Goal: Task Accomplishment & Management: Complete application form

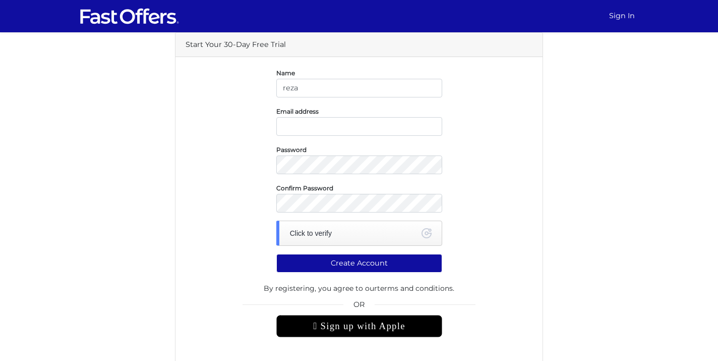
type input "reza"
click at [349, 123] on input "email" at bounding box center [359, 126] width 166 height 19
type input "[EMAIL_ADDRESS][DOMAIN_NAME]"
click at [199, 193] on div "Confirm Password" at bounding box center [359, 197] width 362 height 30
click at [356, 238] on div "Click to verify" at bounding box center [359, 232] width 166 height 25
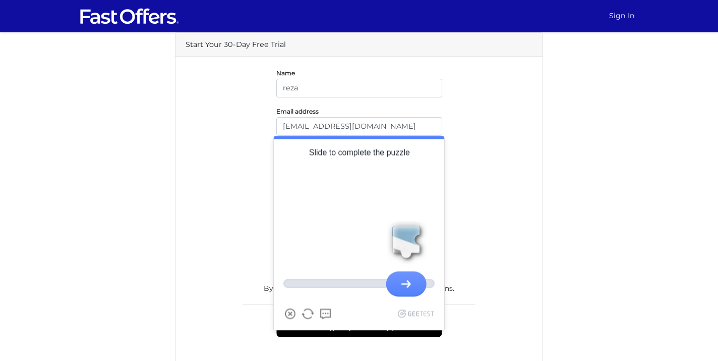
click at [408, 243] on div at bounding box center [406, 241] width 45 height 45
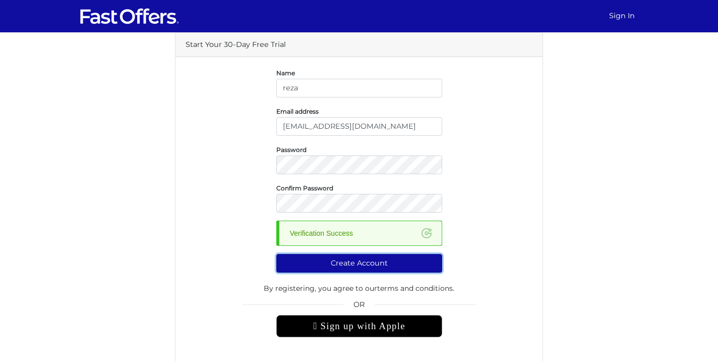
click at [369, 265] on button "Create Account" at bounding box center [359, 263] width 166 height 19
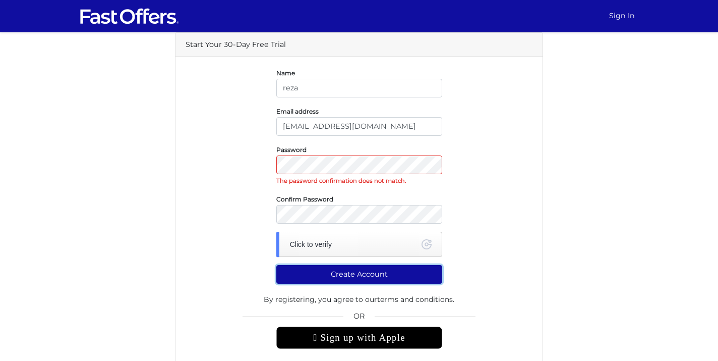
click at [324, 270] on button "Create Account" at bounding box center [359, 274] width 166 height 19
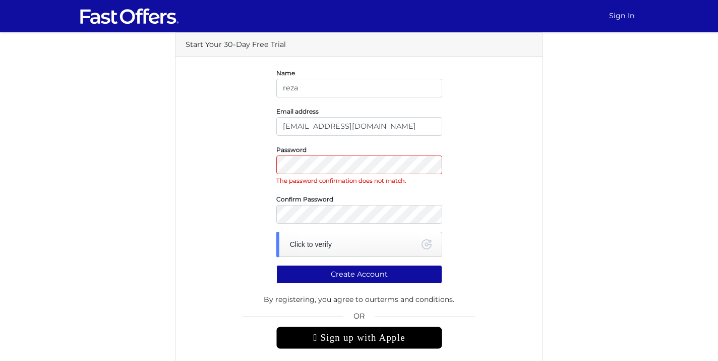
click at [398, 193] on form "Name [PERSON_NAME] Email address [EMAIL_ADDRESS][DOMAIN_NAME] Password The pass…" at bounding box center [359, 244] width 347 height 354
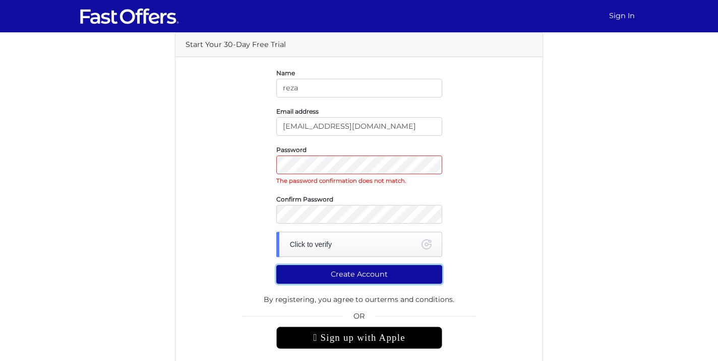
click at [342, 275] on button "Create Account" at bounding box center [359, 274] width 166 height 19
click at [343, 278] on button "Create Account" at bounding box center [359, 274] width 166 height 19
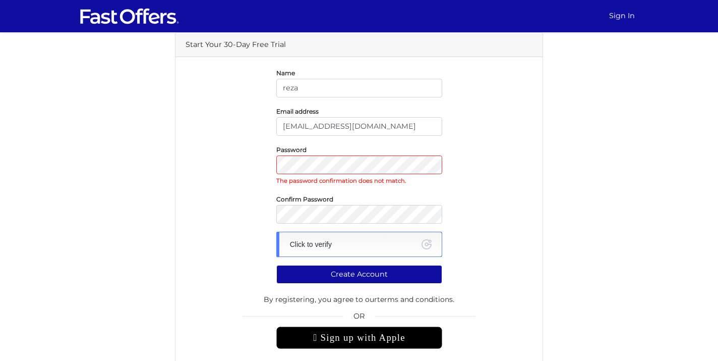
click at [353, 242] on div "Click to verify" at bounding box center [359, 244] width 166 height 25
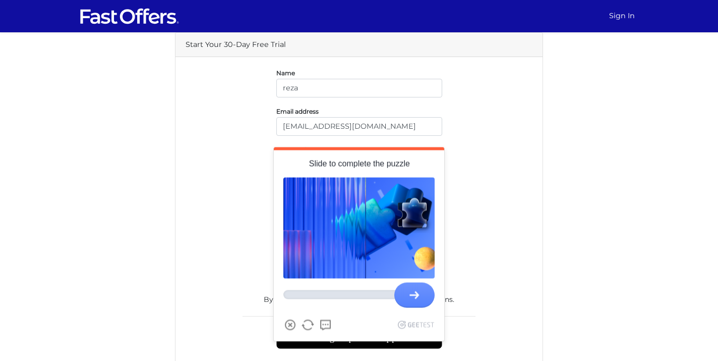
click at [418, 216] on div at bounding box center [414, 212] width 40 height 40
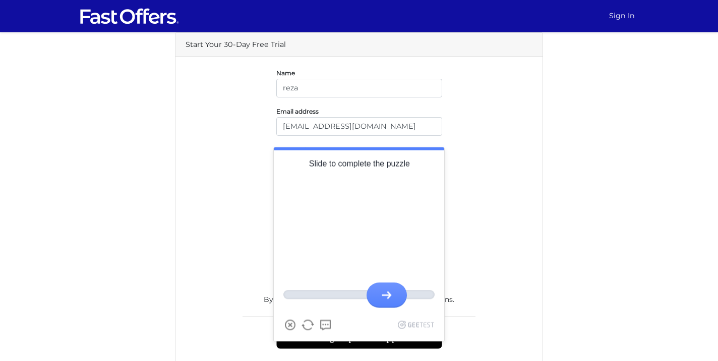
click at [390, 236] on div at bounding box center [387, 230] width 45 height 45
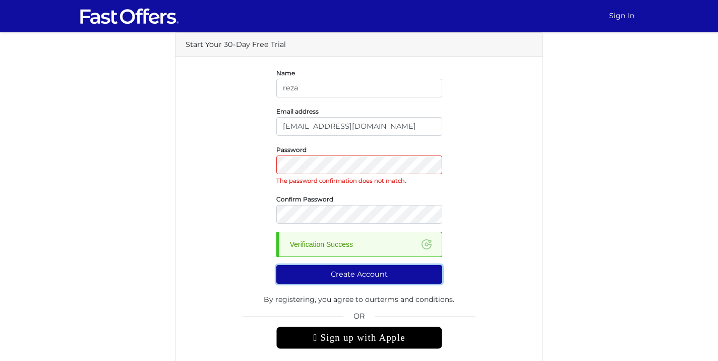
click at [372, 274] on button "Create Account" at bounding box center [359, 274] width 166 height 19
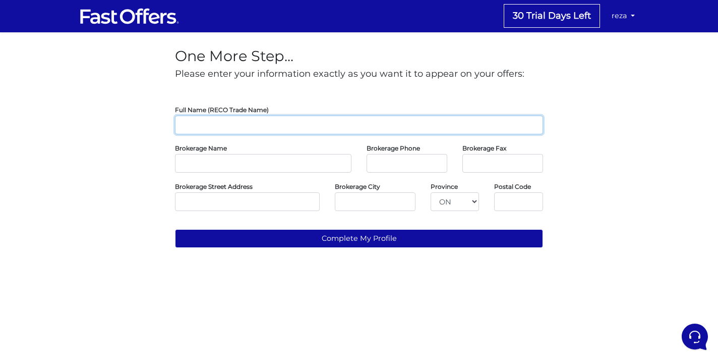
click at [297, 124] on input "text" at bounding box center [359, 125] width 368 height 19
click at [346, 125] on input "text" at bounding box center [359, 125] width 368 height 19
type input "Reza Karami"
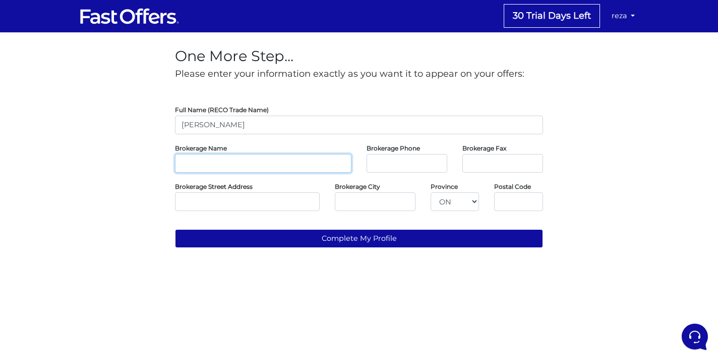
click at [310, 163] on input "text" at bounding box center [263, 163] width 177 height 19
type input "property.ca"
click at [405, 165] on input "tel" at bounding box center [407, 163] width 81 height 19
paste input "289-272-8713"
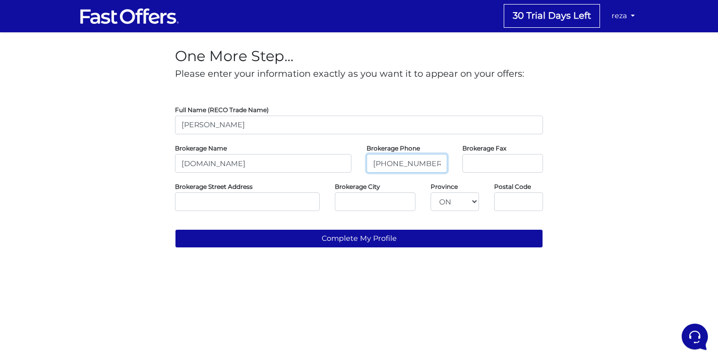
type input "289-272-8713"
click at [476, 166] on input "tel" at bounding box center [503, 163] width 81 height 19
click at [249, 204] on input "text" at bounding box center [247, 201] width 145 height 19
type input "31 Disera Dr"
click at [368, 203] on input "text" at bounding box center [375, 201] width 81 height 19
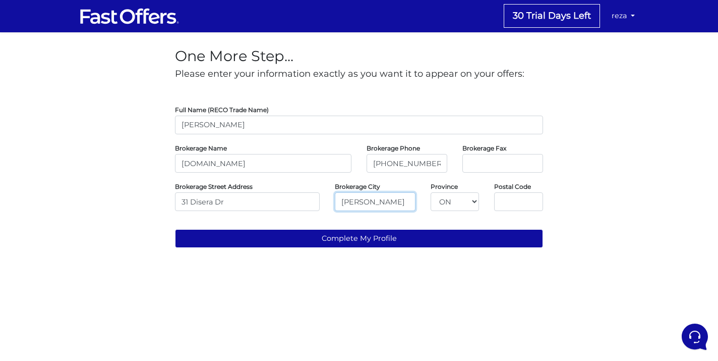
type input "Vaughan"
click at [531, 199] on input "text" at bounding box center [518, 201] width 49 height 19
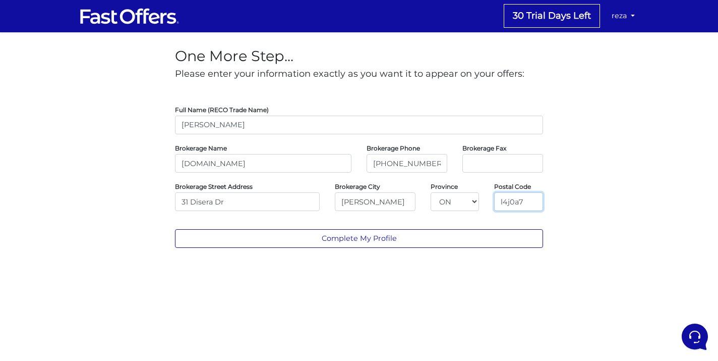
type input "l4j0a7"
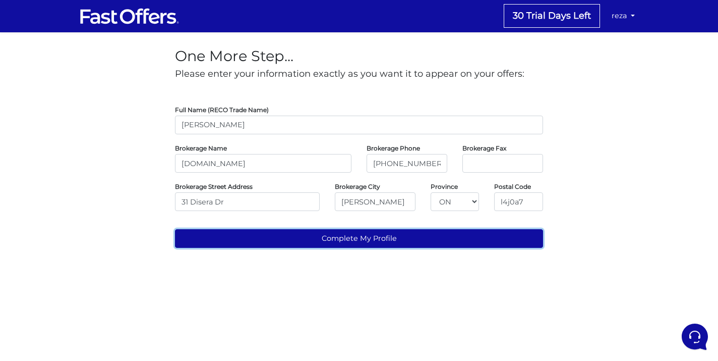
click at [460, 241] on button "Complete My Profile" at bounding box center [359, 238] width 368 height 19
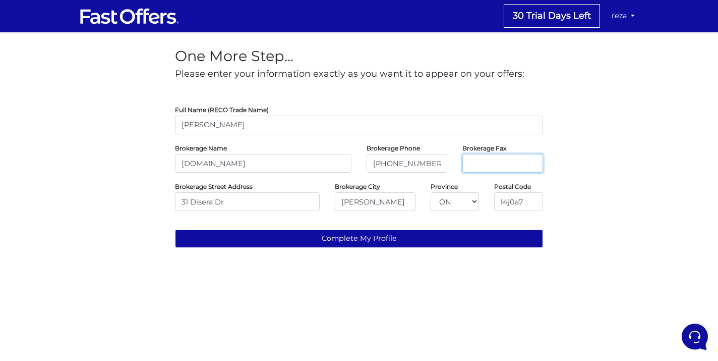
click at [484, 165] on input "tel" at bounding box center [503, 163] width 81 height 19
paste input "289-272-8713"
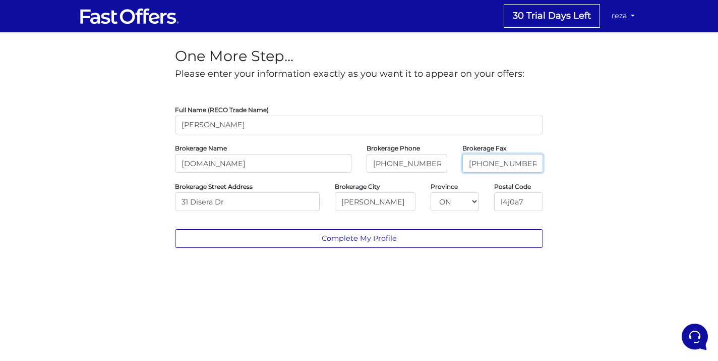
type input "289-272-8713"
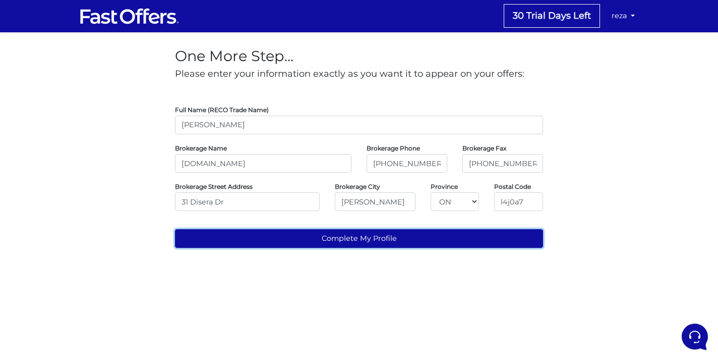
click at [433, 241] on button "Complete My Profile" at bounding box center [359, 238] width 368 height 19
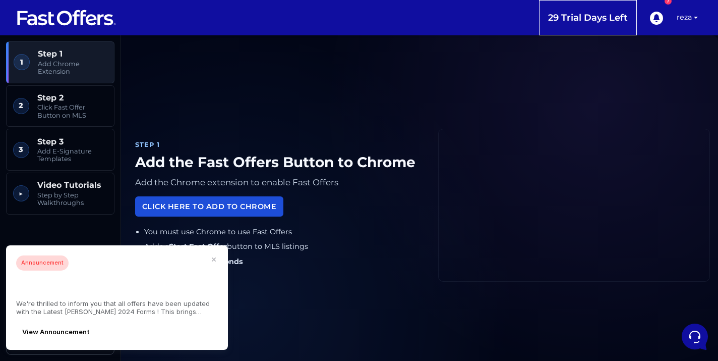
click at [263, 207] on link "Click Here to Add to Chrome" at bounding box center [209, 206] width 148 height 20
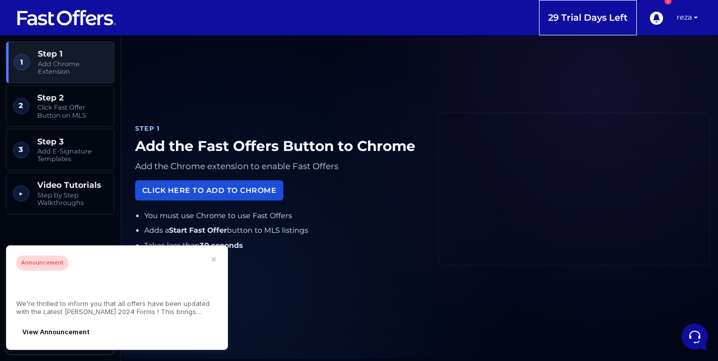
scroll to position [27, 0]
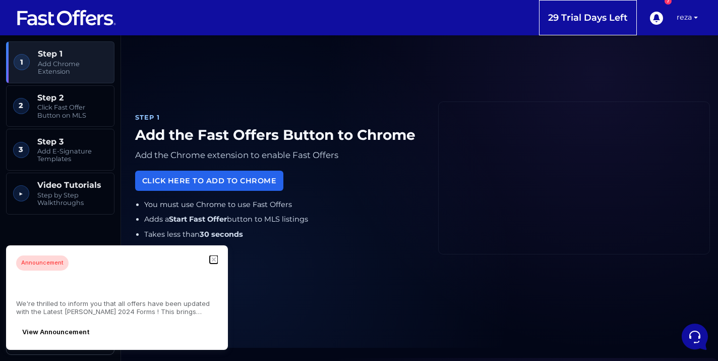
click at [216, 263] on button "button" at bounding box center [214, 259] width 8 height 8
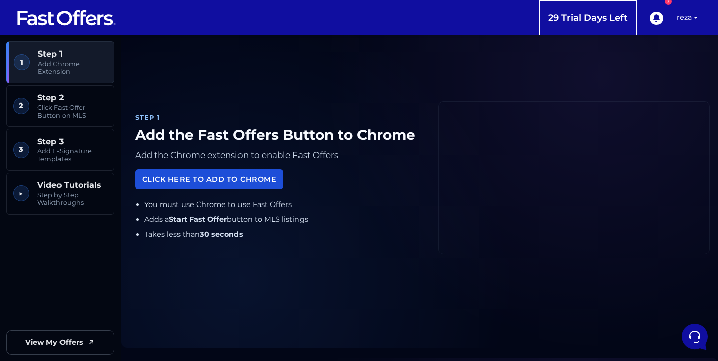
click at [229, 184] on link "Click Here to Add to Chrome" at bounding box center [209, 179] width 148 height 20
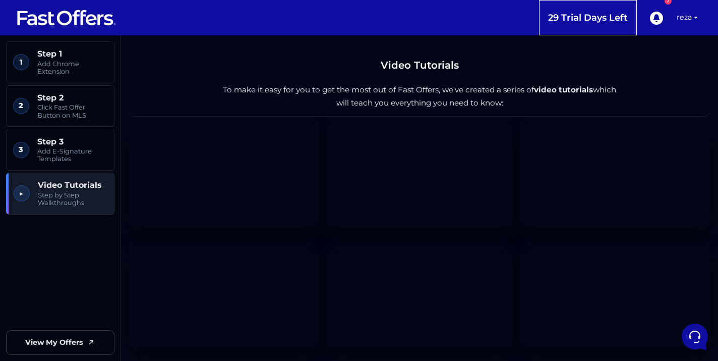
scroll to position [1370, 0]
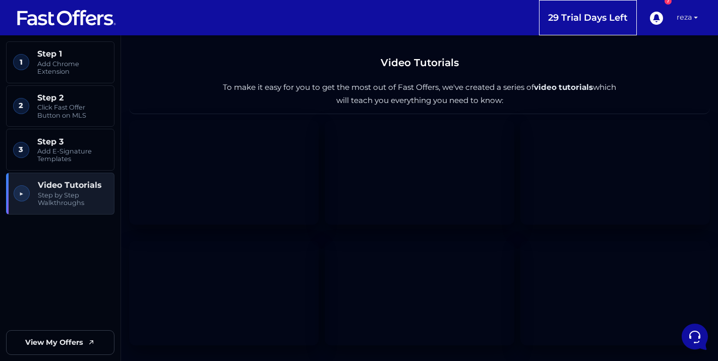
click at [690, 19] on link "reza" at bounding box center [687, 17] width 29 height 35
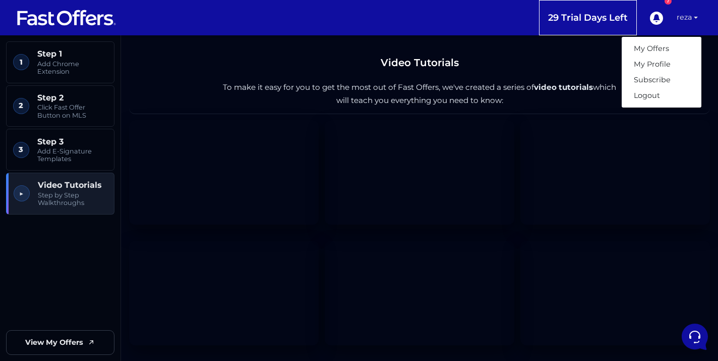
click at [690, 19] on link "reza" at bounding box center [687, 17] width 29 height 35
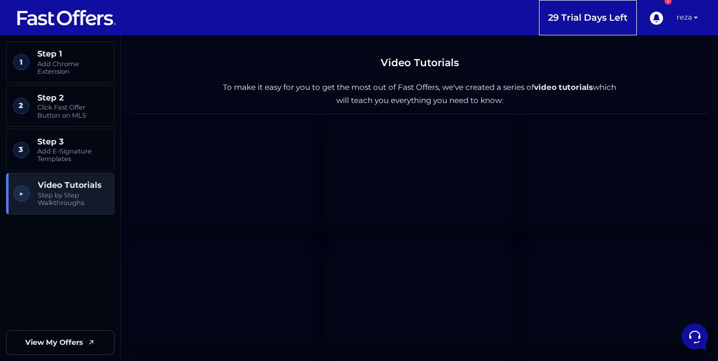
click at [690, 19] on link "reza" at bounding box center [687, 17] width 29 height 35
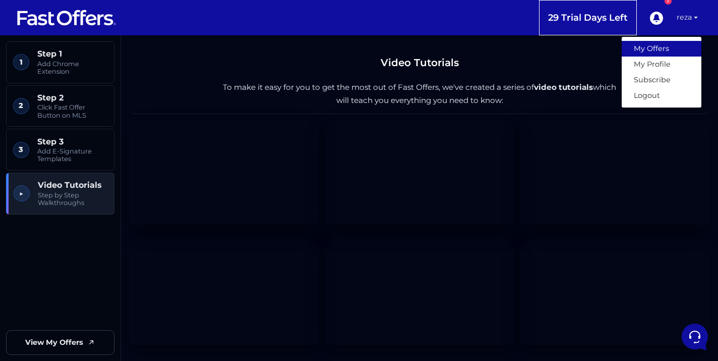
click at [663, 49] on link "My Offers" at bounding box center [662, 49] width 80 height 16
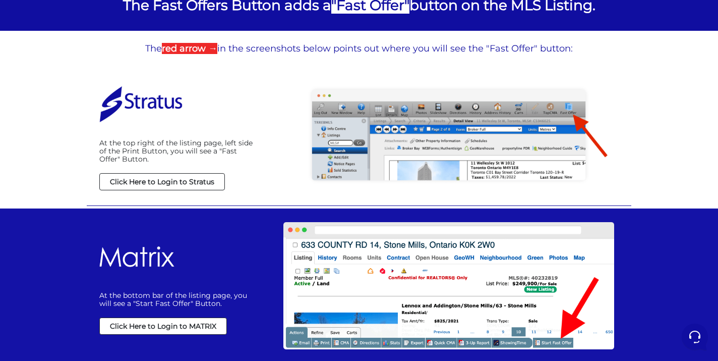
scroll to position [171, 0]
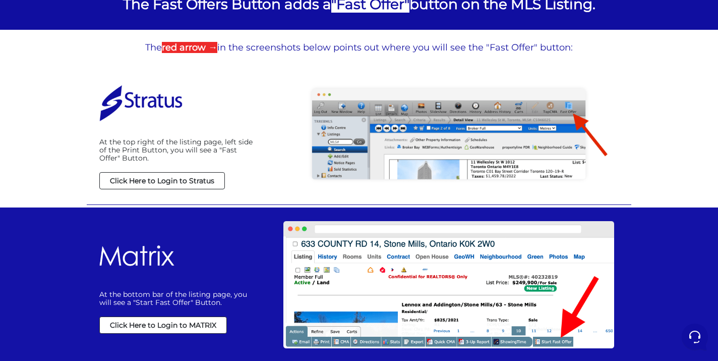
click at [203, 179] on strong "Click Here to Login to Stratus" at bounding box center [162, 180] width 104 height 9
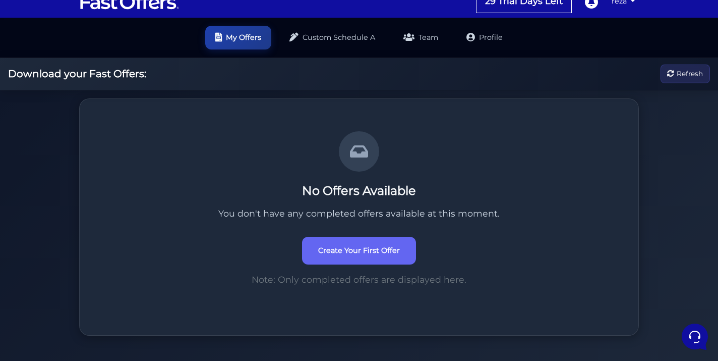
scroll to position [22, 0]
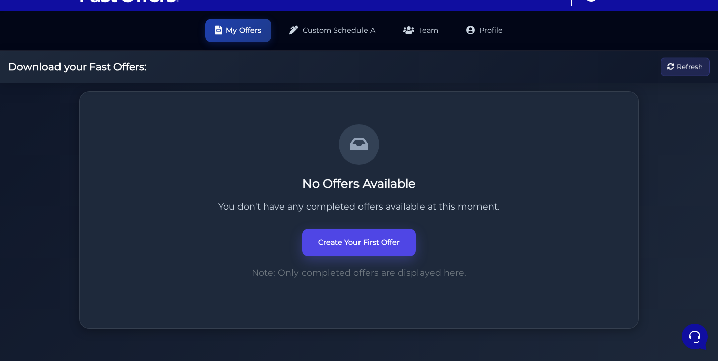
click at [361, 246] on link "Create Your First Offer" at bounding box center [359, 242] width 114 height 28
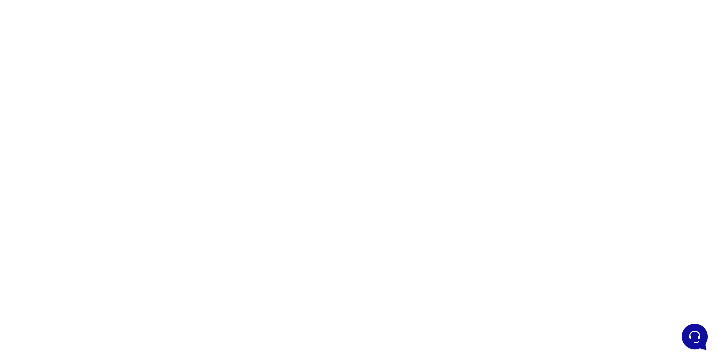
scroll to position [60, 0]
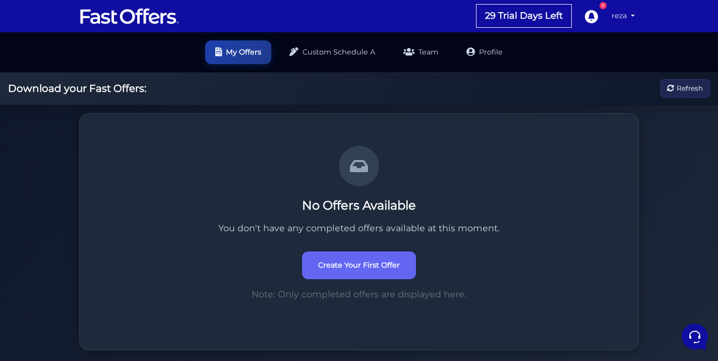
click at [633, 15] on link "reza" at bounding box center [623, 16] width 31 height 20
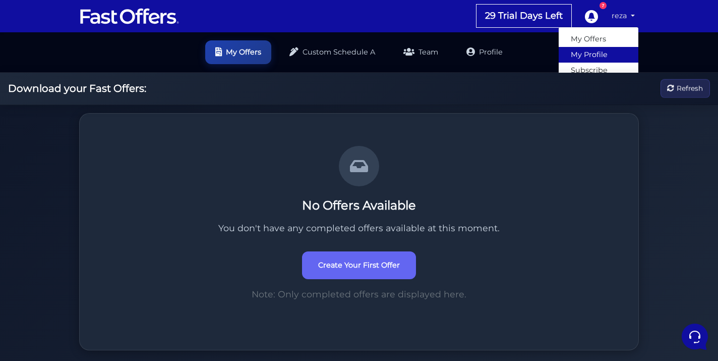
click at [615, 54] on link "My Profile" at bounding box center [599, 55] width 80 height 16
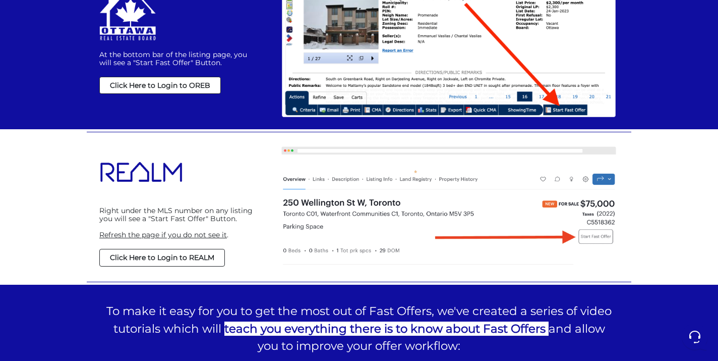
scroll to position [762, 0]
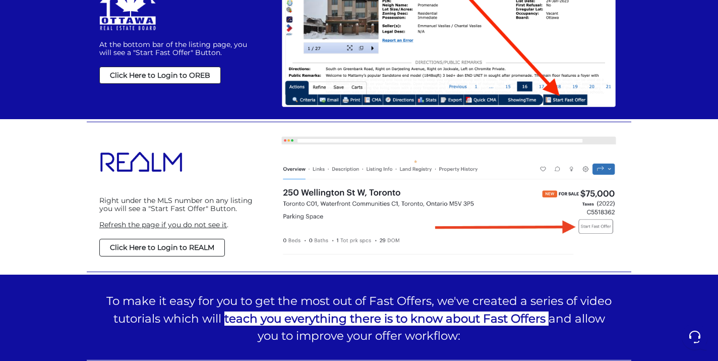
click at [156, 249] on strong "Click Here to Login to REALM" at bounding box center [162, 247] width 104 height 9
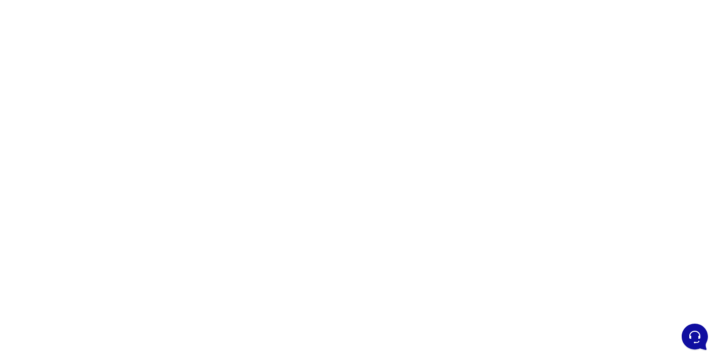
scroll to position [99, 0]
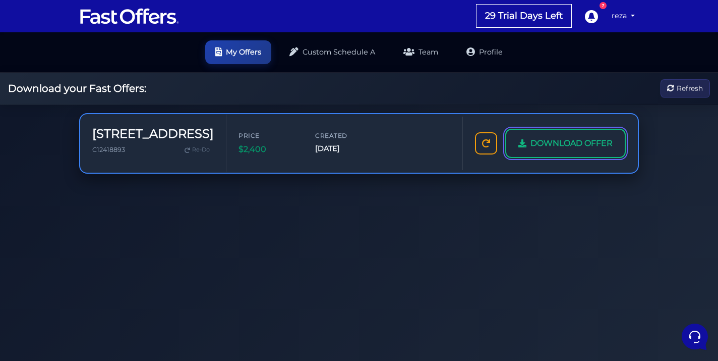
click at [521, 150] on link "DOWNLOAD OFFER" at bounding box center [565, 143] width 121 height 29
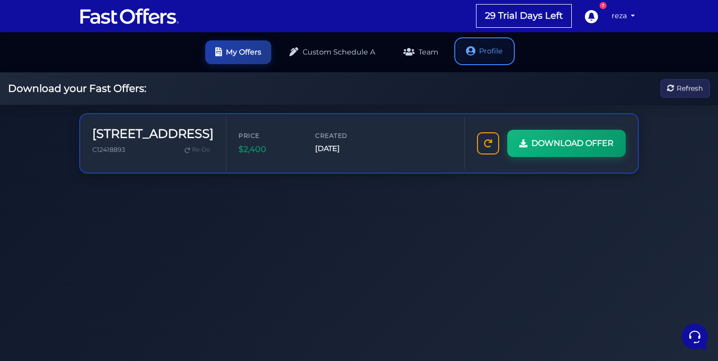
click at [494, 55] on link "Profile" at bounding box center [484, 51] width 56 height 24
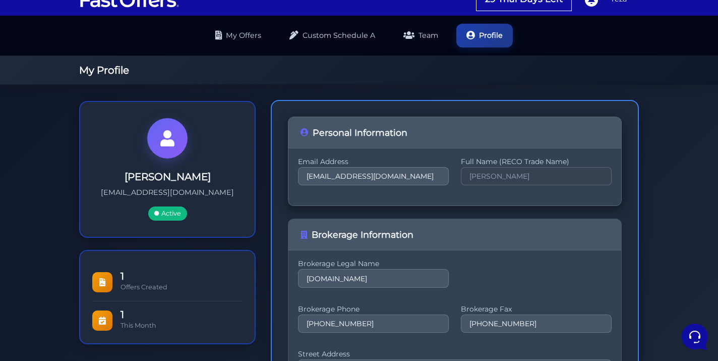
scroll to position [18, 0]
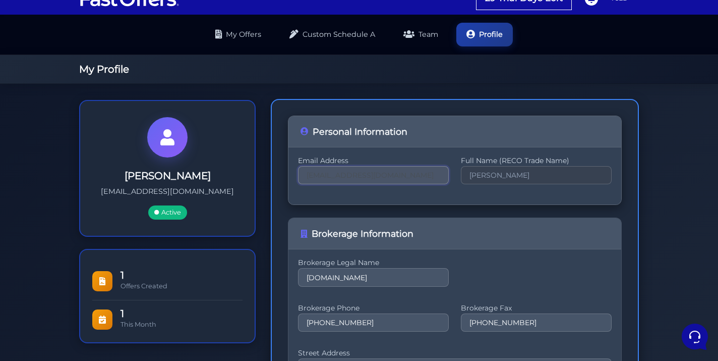
click at [426, 177] on input "rezakarami1978@gmail.com" at bounding box center [373, 175] width 151 height 18
click at [378, 180] on input "rezakarami1978@gmail.comre" at bounding box center [373, 175] width 151 height 18
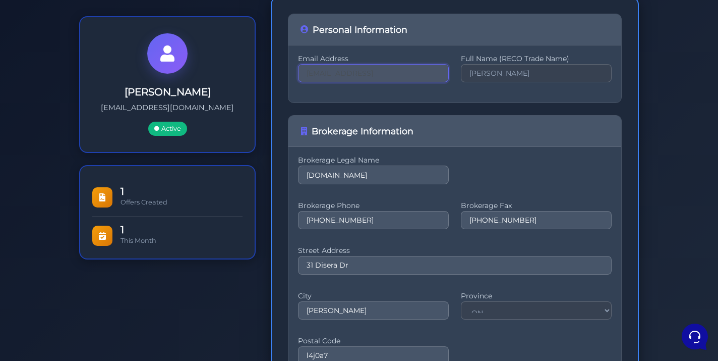
scroll to position [0, 0]
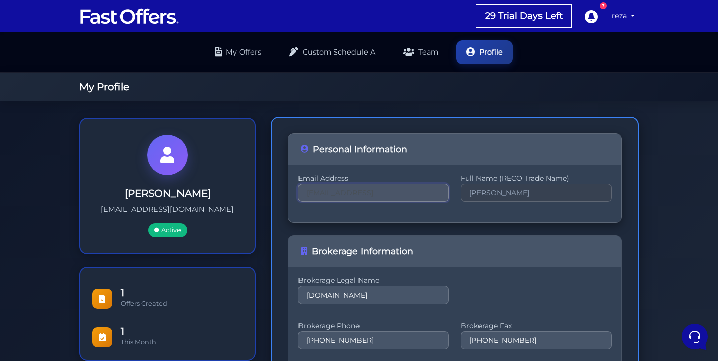
click at [348, 192] on input "rezakarami1978@gmail.comrere" at bounding box center [373, 193] width 151 height 18
type input "reza.k@property.ca"
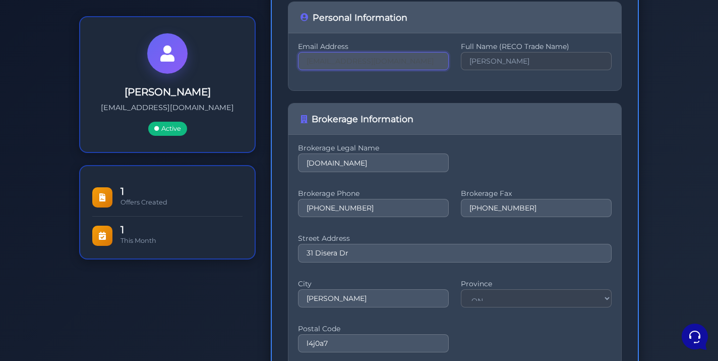
scroll to position [241, 0]
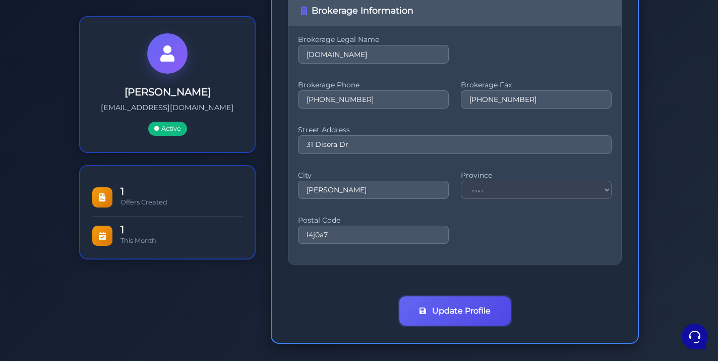
click at [478, 317] on button "Update Profile" at bounding box center [454, 310] width 111 height 29
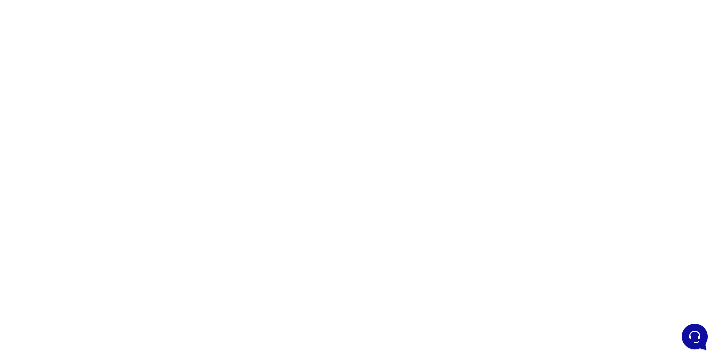
scroll to position [146, 0]
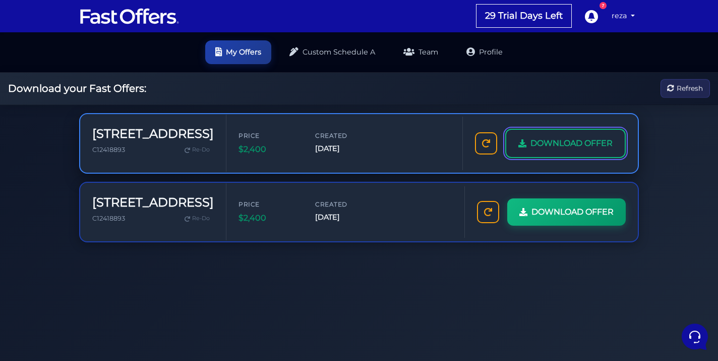
click at [571, 147] on span "DOWNLOAD OFFER" at bounding box center [572, 143] width 82 height 13
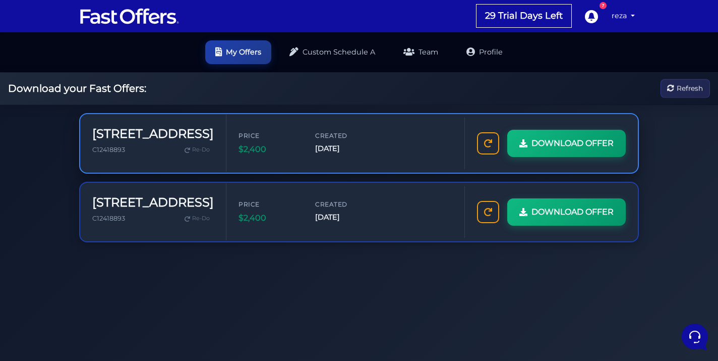
click at [426, 131] on div "Price $2,400 Created Oct 3, 2025" at bounding box center [346, 143] width 214 height 25
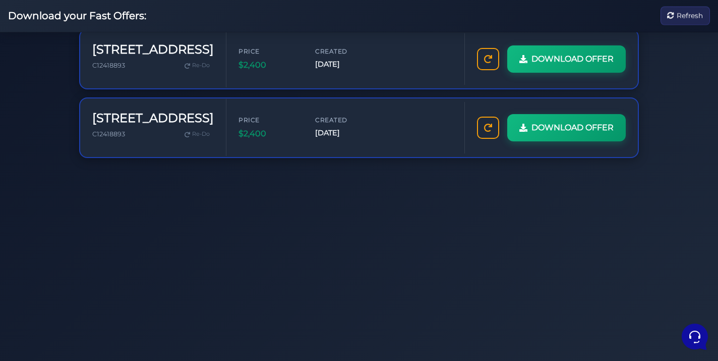
scroll to position [105, 0]
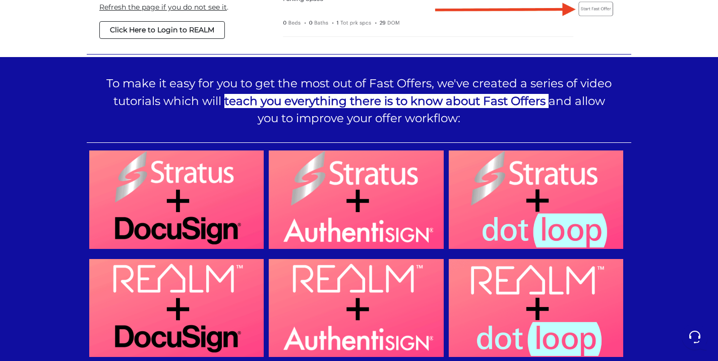
scroll to position [996, 0]
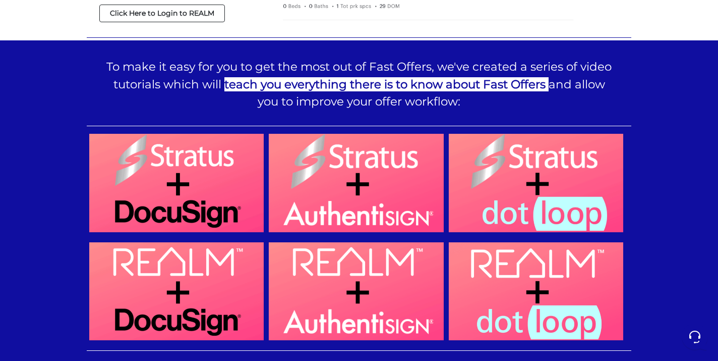
click at [215, 285] on img at bounding box center [176, 291] width 175 height 98
